Goal: Transaction & Acquisition: Subscribe to service/newsletter

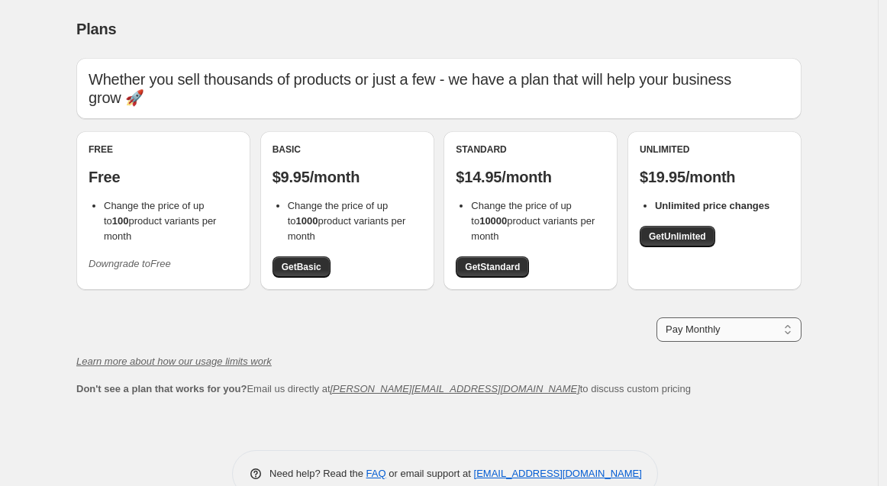
click at [695, 320] on select "Pay Monthly Pay Yearly (Save 16%)" at bounding box center [728, 329] width 145 height 24
select select "year"
click at [660, 317] on select "Pay Monthly Pay Yearly (Save 16%)" at bounding box center [728, 329] width 145 height 24
